Goal: Find specific page/section: Find specific page/section

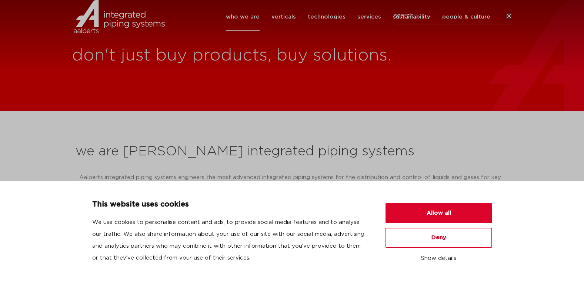
click at [511, 20] on icon at bounding box center [508, 16] width 7 height 7
click at [510, 20] on icon at bounding box center [508, 16] width 7 height 7
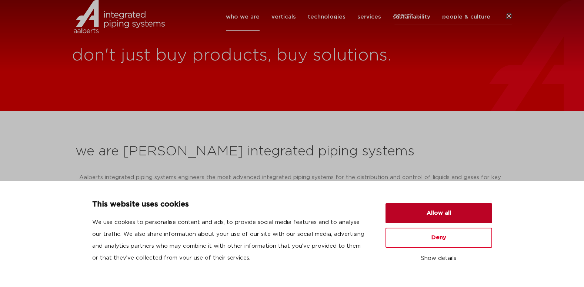
click at [449, 218] on button "Allow all" at bounding box center [439, 213] width 107 height 20
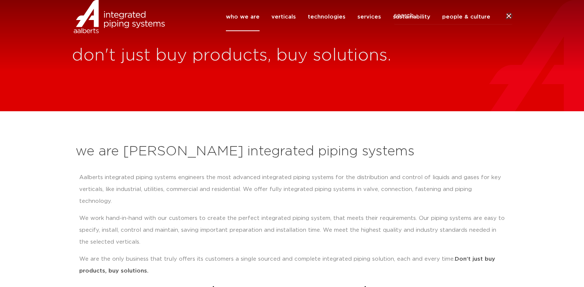
click at [406, 24] on input "Search" at bounding box center [453, 15] width 119 height 17
type input "drip pan elbow"
click button "Search" at bounding box center [0, 0] width 0 height 0
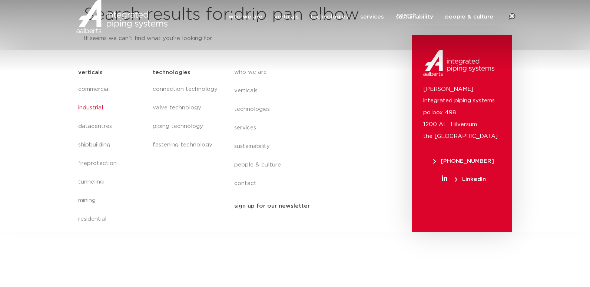
click at [95, 106] on link "industrial" at bounding box center [111, 108] width 67 height 19
